Goal: Task Accomplishment & Management: Manage account settings

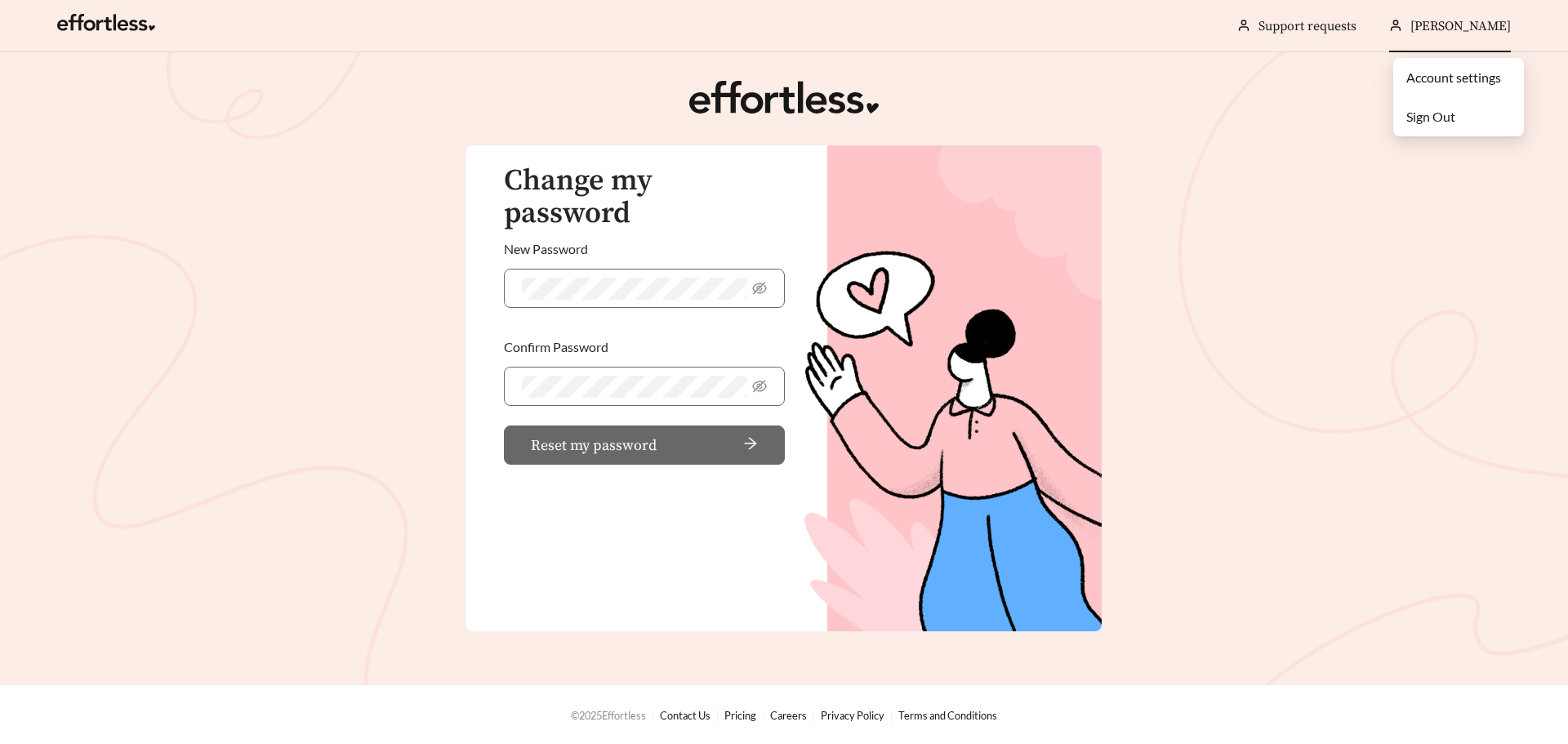
click at [1393, 42] on div "[PERSON_NAME]" at bounding box center [1450, 26] width 121 height 52
click at [1455, 76] on link "Account settings" at bounding box center [1453, 77] width 95 height 15
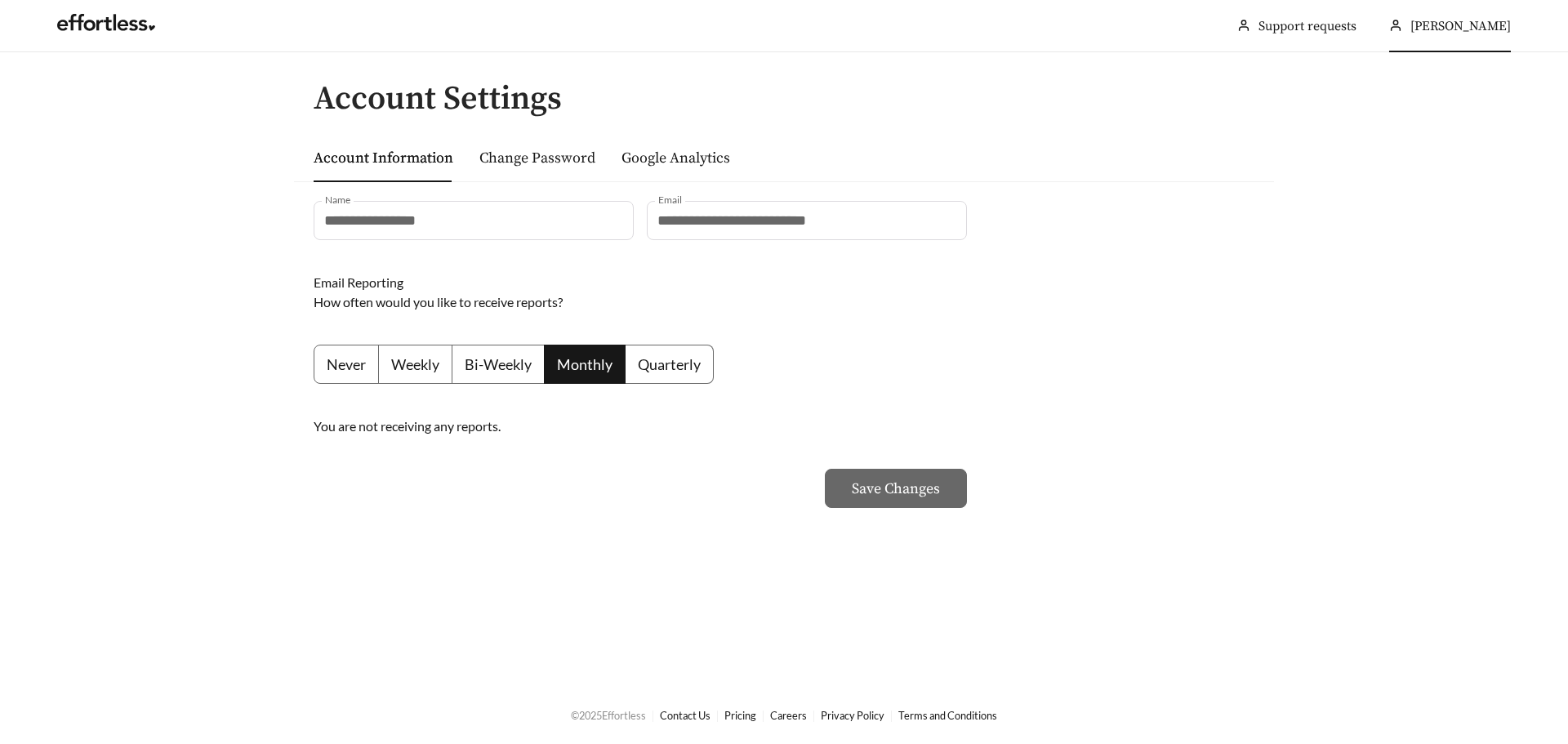
click at [1389, 19] on li "[PERSON_NAME]" at bounding box center [1450, 26] width 154 height 52
click at [98, 24] on link at bounding box center [106, 27] width 98 height 16
